Goal: Information Seeking & Learning: Learn about a topic

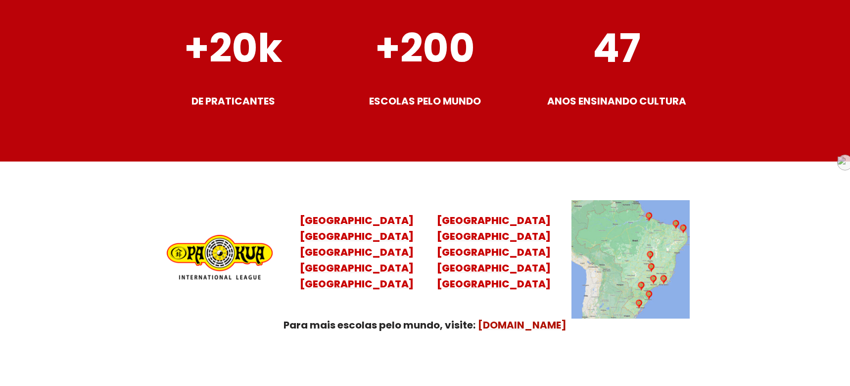
scroll to position [3984, 0]
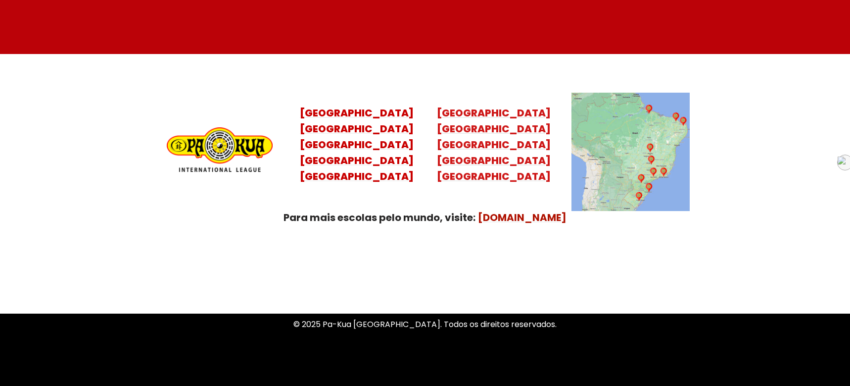
click at [504, 138] on mark "Minas Gerais Distrito Federal Rio Grande do Norte" at bounding box center [494, 161] width 114 height 46
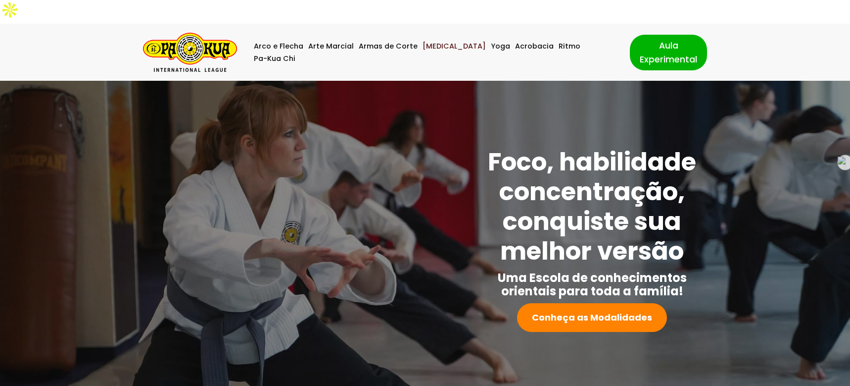
click at [438, 40] on link "[MEDICAL_DATA]" at bounding box center [454, 46] width 63 height 12
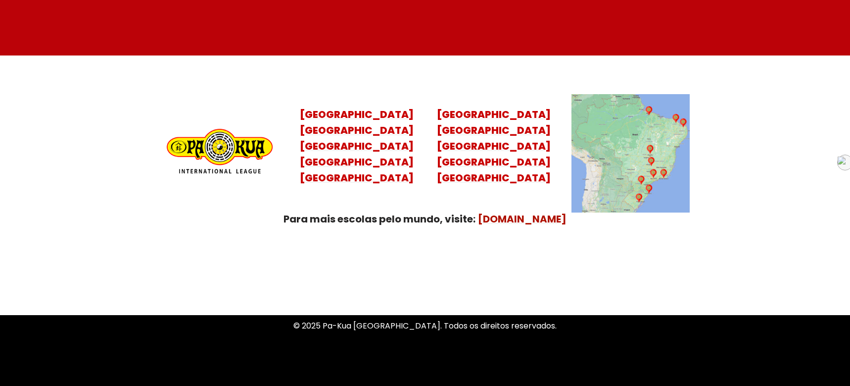
scroll to position [3984, 0]
